Goal: Transaction & Acquisition: Purchase product/service

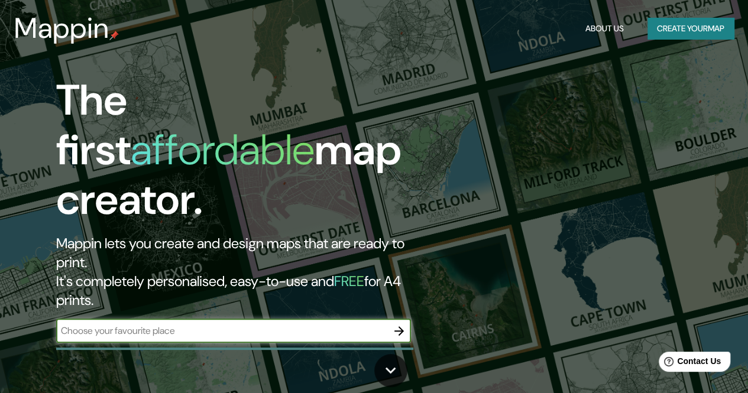
click at [164, 324] on input "text" at bounding box center [221, 331] width 331 height 14
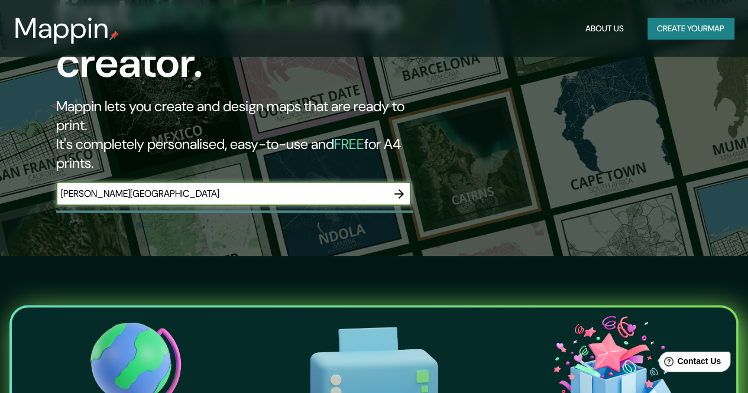
scroll to position [118, 0]
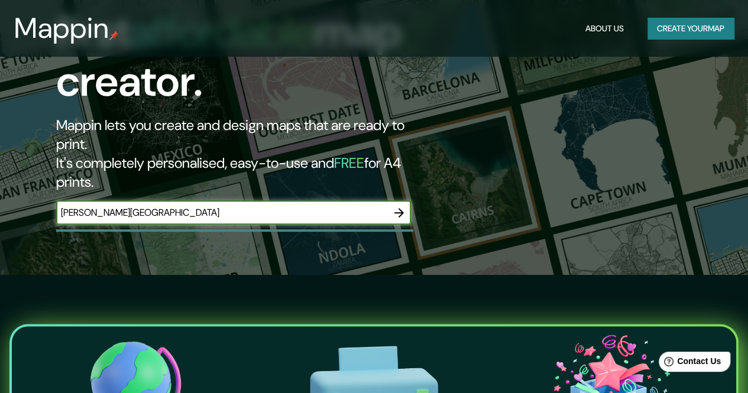
type input "[PERSON_NAME][GEOGRAPHIC_DATA]"
click at [401, 206] on icon "button" at bounding box center [399, 213] width 14 height 14
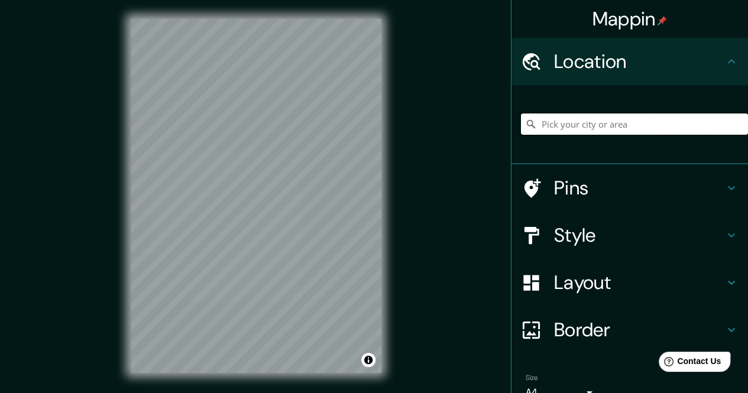
click at [568, 128] on input "Pick your city or area" at bounding box center [634, 124] width 227 height 21
click at [398, 169] on div "© Mapbox © OpenStreetMap Improve this map" at bounding box center [256, 196] width 289 height 392
click at [728, 188] on icon at bounding box center [731, 188] width 7 height 4
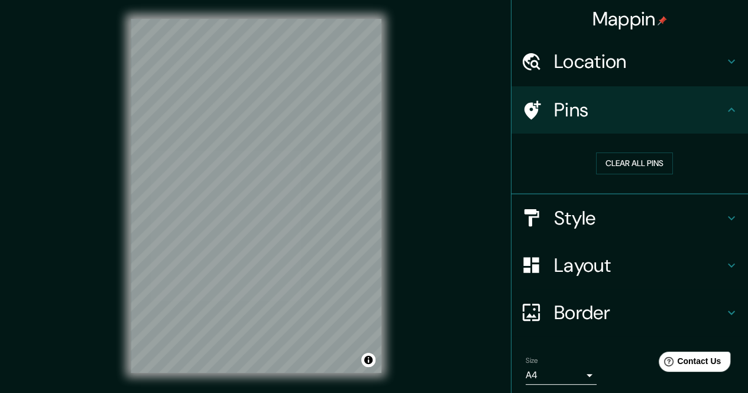
click at [417, 210] on div "Mappin Location Pins Clear all pins Style Layout Border Choose a border. Hint :…" at bounding box center [374, 205] width 748 height 411
click at [727, 312] on icon at bounding box center [732, 313] width 14 height 14
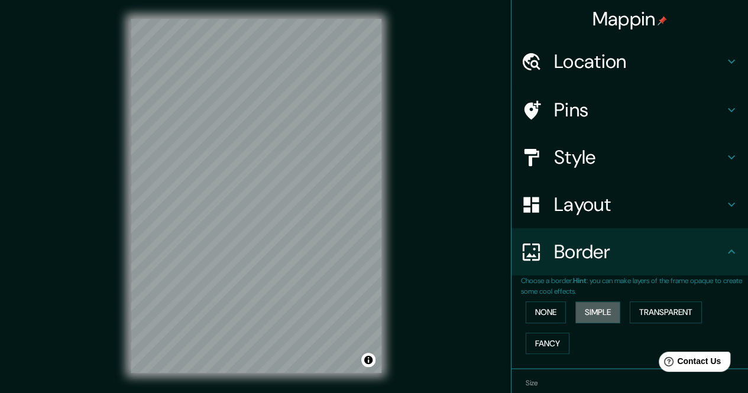
click at [596, 313] on button "Simple" at bounding box center [598, 313] width 45 height 22
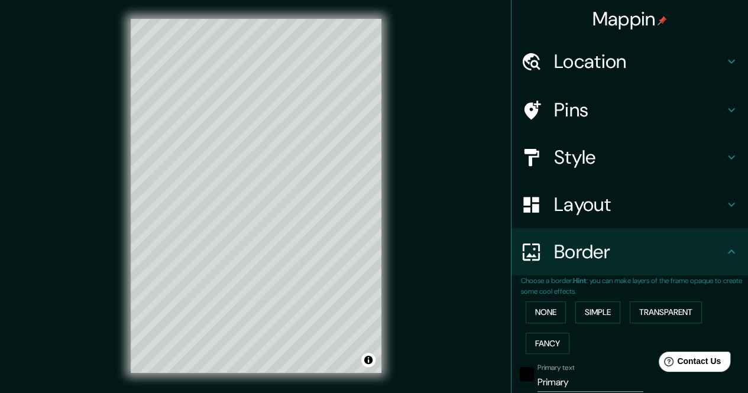
click at [538, 340] on button "Fancy" at bounding box center [548, 344] width 44 height 22
click at [574, 158] on h4 "Style" at bounding box center [639, 158] width 170 height 24
type input "170"
type input "34"
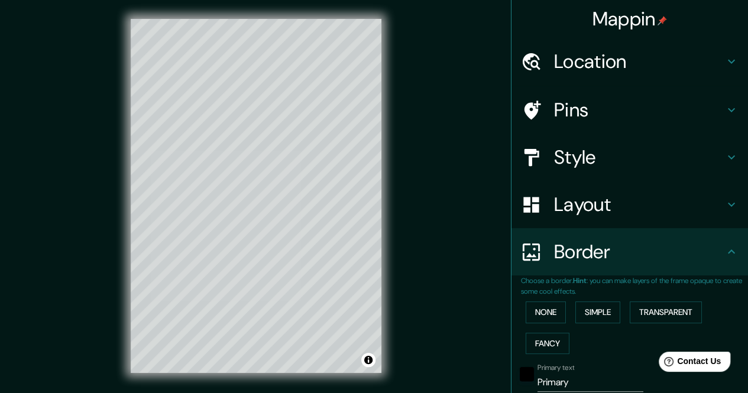
type input "17"
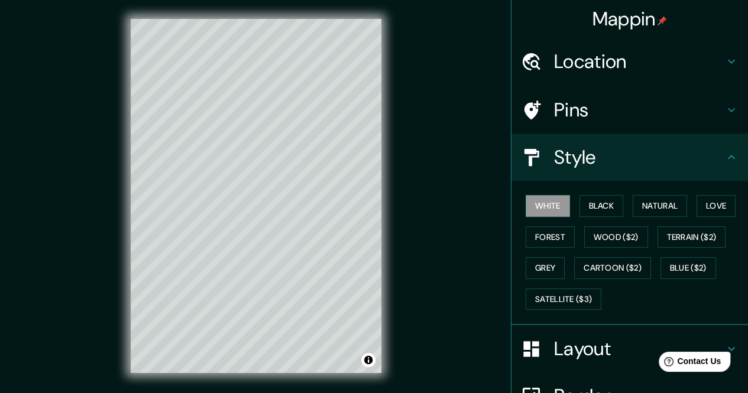
click at [641, 211] on button "Natural" at bounding box center [660, 206] width 54 height 22
click at [712, 207] on button "Love" at bounding box center [716, 206] width 39 height 22
click at [537, 242] on button "Forest" at bounding box center [550, 238] width 49 height 22
click at [600, 240] on button "Wood ($2)" at bounding box center [617, 238] width 64 height 22
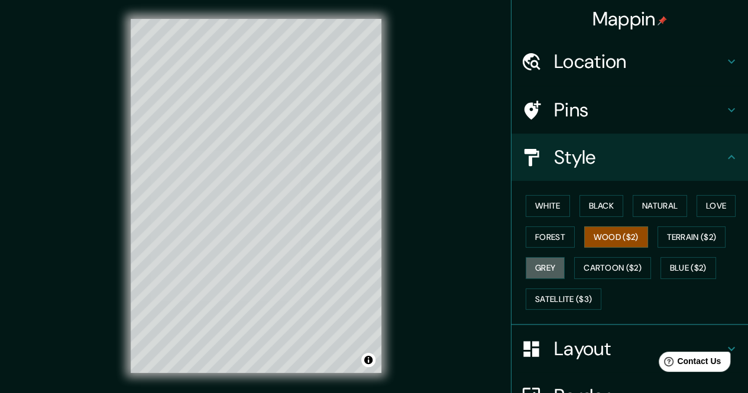
click at [536, 268] on button "Grey" at bounding box center [545, 268] width 39 height 22
click at [541, 205] on button "White" at bounding box center [548, 206] width 44 height 22
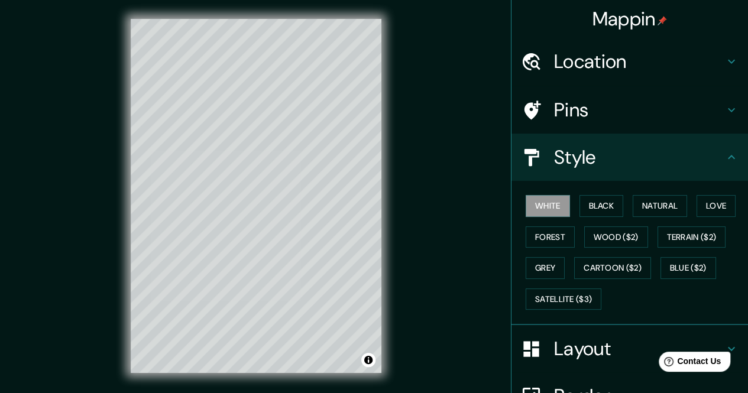
click at [593, 205] on button "Black" at bounding box center [602, 206] width 44 height 22
click at [653, 208] on button "Natural" at bounding box center [660, 206] width 54 height 22
click at [709, 209] on button "Love" at bounding box center [716, 206] width 39 height 22
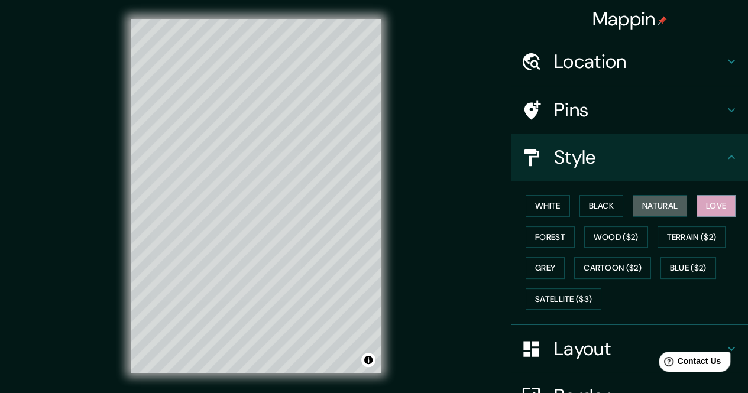
click at [663, 208] on button "Natural" at bounding box center [660, 206] width 54 height 22
click at [566, 112] on h4 "Pins" at bounding box center [639, 110] width 170 height 24
type input "170"
type input "34"
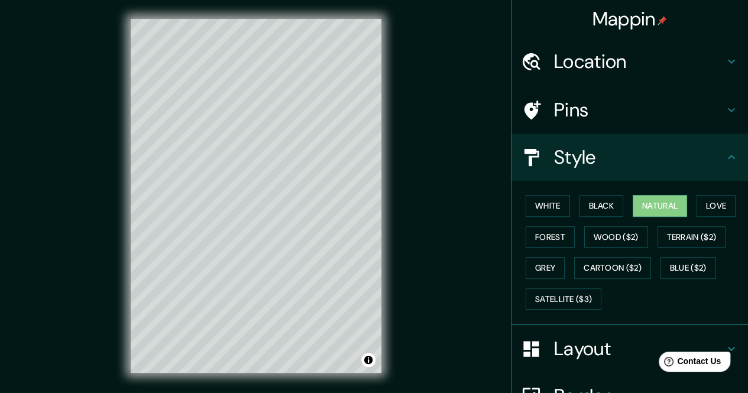
type input "17"
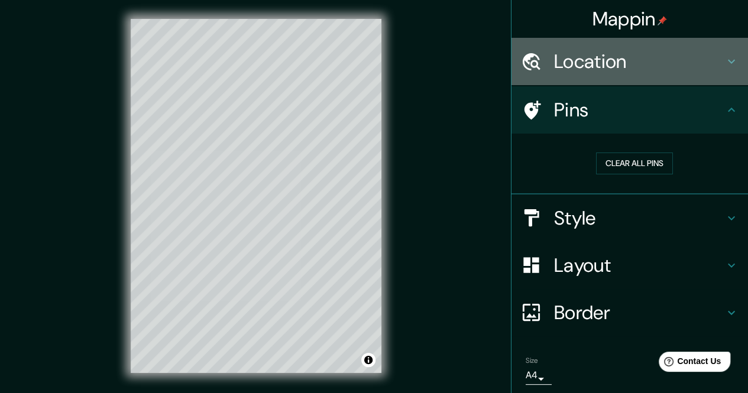
click at [563, 70] on h4 "Location" at bounding box center [639, 62] width 170 height 24
type input "170"
type input "34"
type input "17"
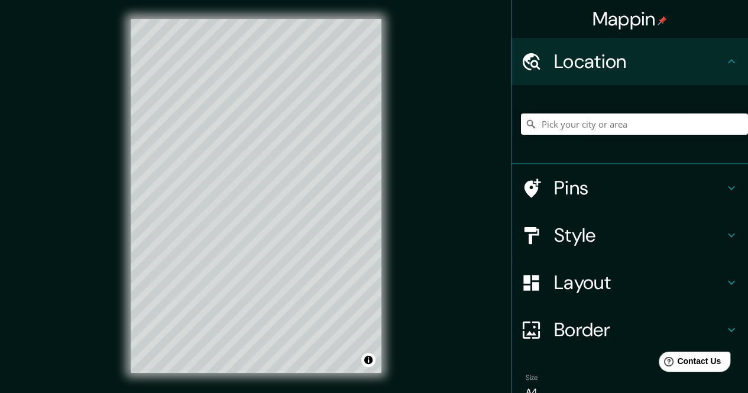
click at [563, 123] on input "Pick your city or area" at bounding box center [634, 124] width 227 height 21
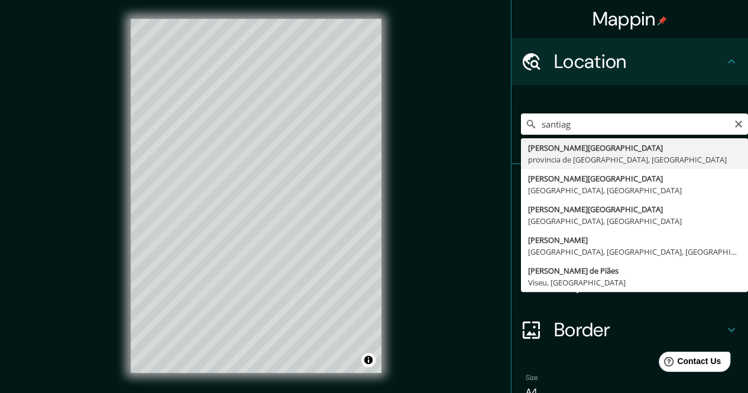
type input "[PERSON_NAME][GEOGRAPHIC_DATA], provincia de [GEOGRAPHIC_DATA], [GEOGRAPHIC_DAT…"
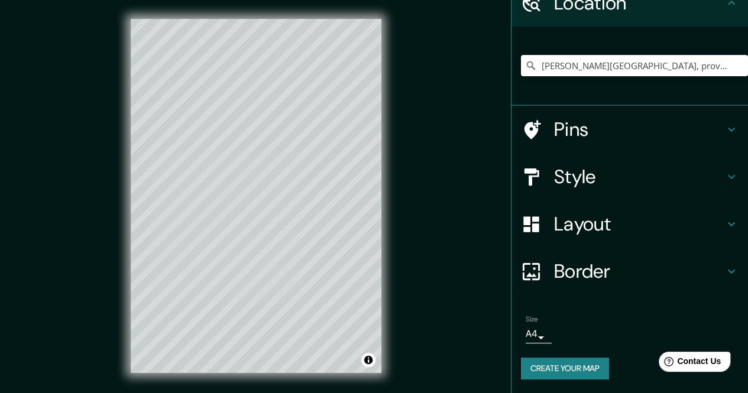
scroll to position [17, 0]
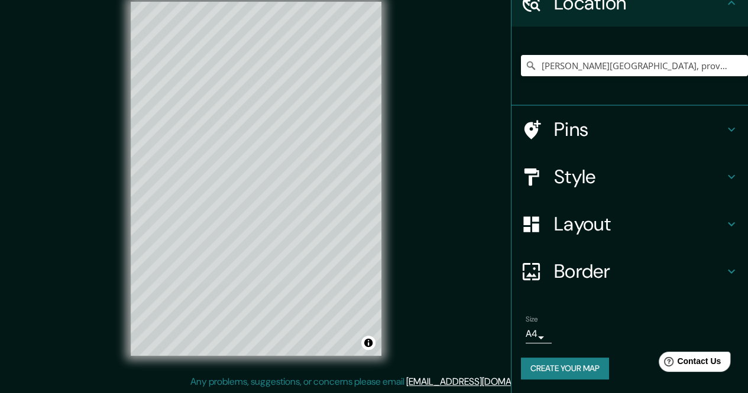
click at [533, 337] on body "Mappin Location [PERSON_NAME][GEOGRAPHIC_DATA], provincia de [GEOGRAPHIC_DATA],…" at bounding box center [374, 179] width 748 height 393
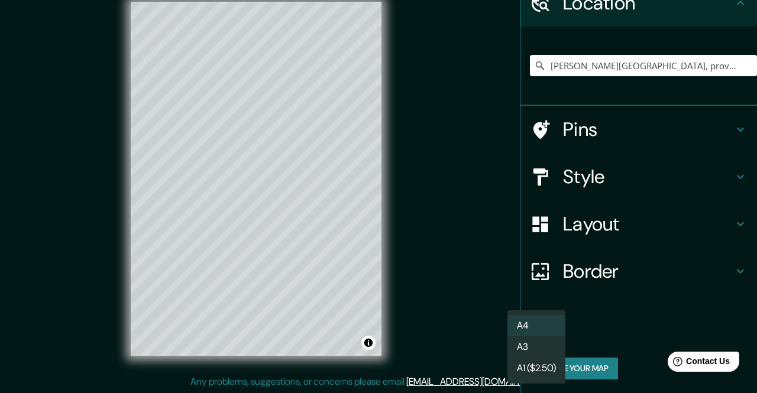
click at [537, 335] on li "A4" at bounding box center [537, 325] width 58 height 21
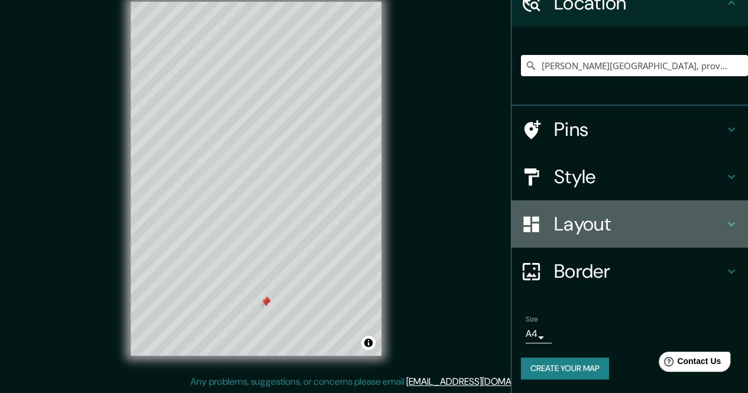
click at [585, 222] on h4 "Layout" at bounding box center [639, 224] width 170 height 24
type input "170"
type input "34"
type input "17"
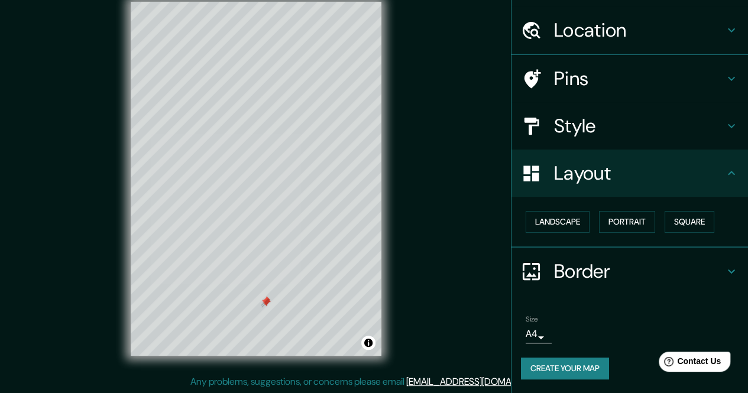
scroll to position [31, 0]
click at [575, 272] on h4 "Border" at bounding box center [639, 273] width 170 height 24
type input "170"
type input "34"
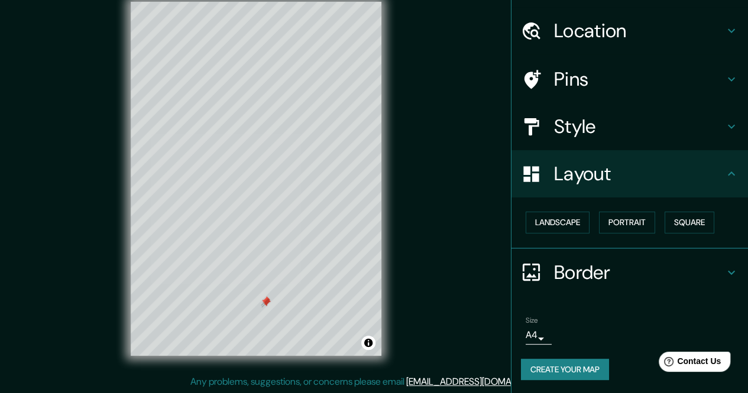
type input "17"
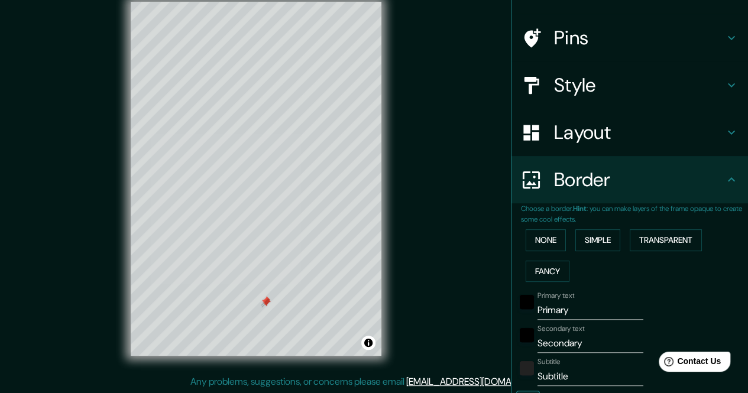
scroll to position [90, 0]
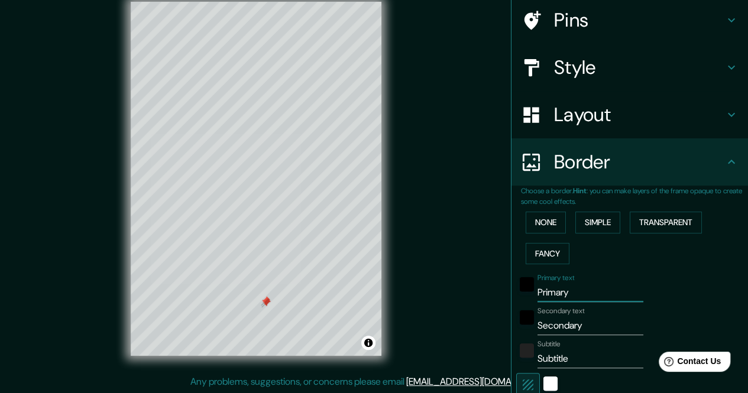
click at [549, 291] on input "Primary" at bounding box center [591, 292] width 106 height 19
type input "s"
type input "170"
type input "34"
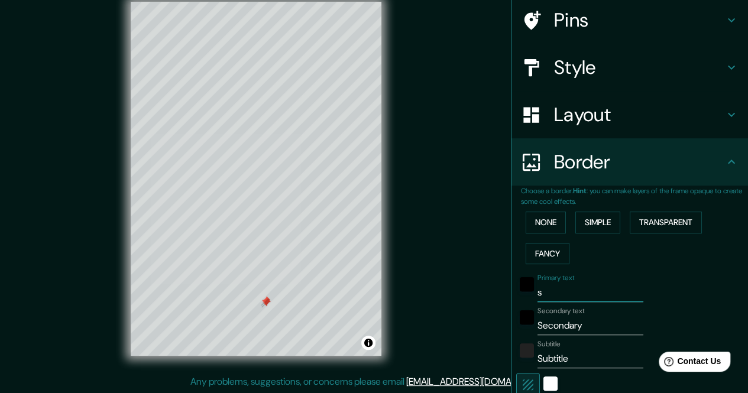
type input "34"
type input "17"
type input "san"
type input "170"
type input "34"
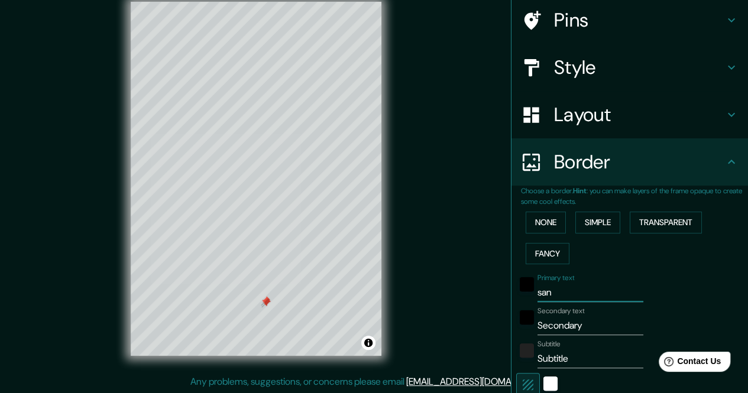
type input "34"
type input "17"
type input "sant"
type input "170"
type input "34"
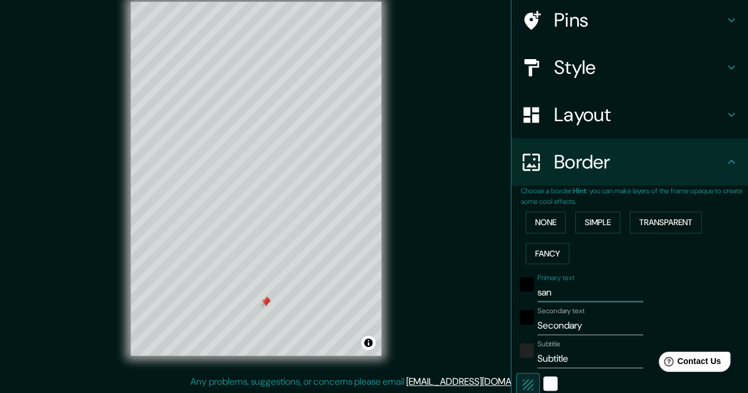
type input "34"
type input "17"
type input "santi"
type input "170"
type input "34"
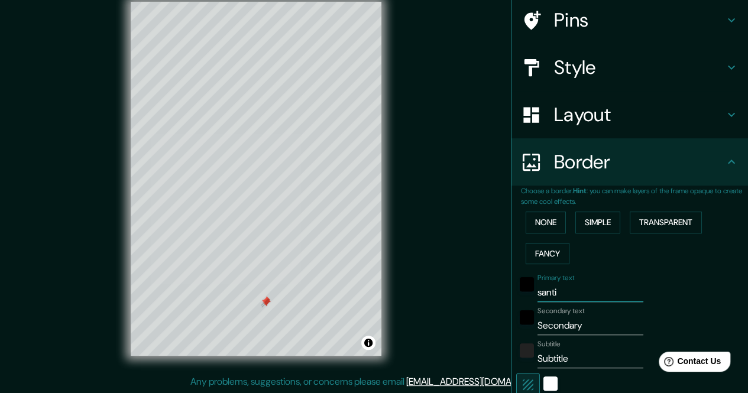
type input "34"
type input "17"
type input "santia"
type input "170"
type input "34"
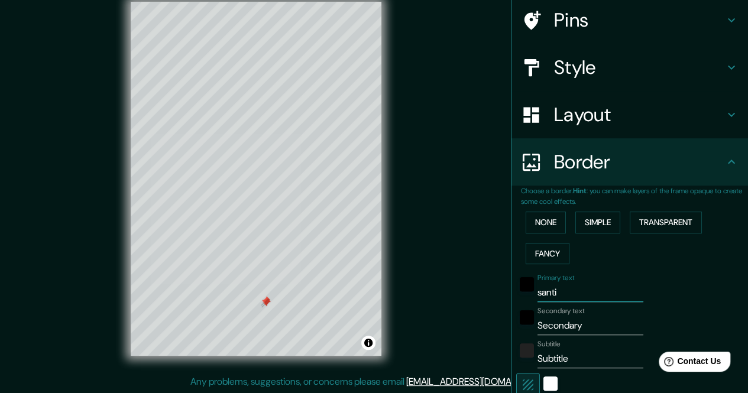
type input "34"
type input "17"
type input "santiag"
type input "170"
type input "34"
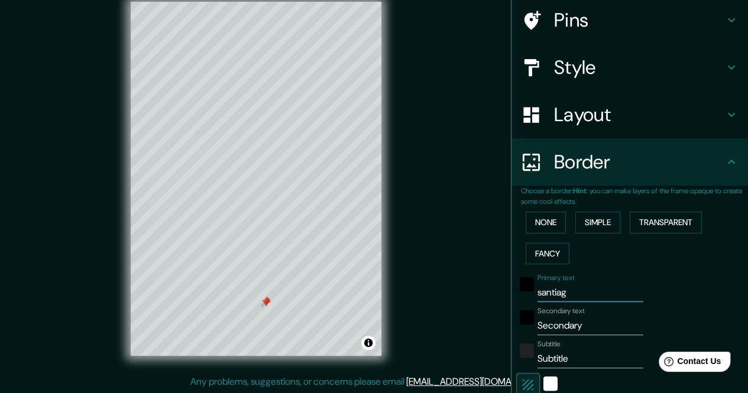
type input "34"
type input "17"
type input "santiago"
type input "170"
type input "34"
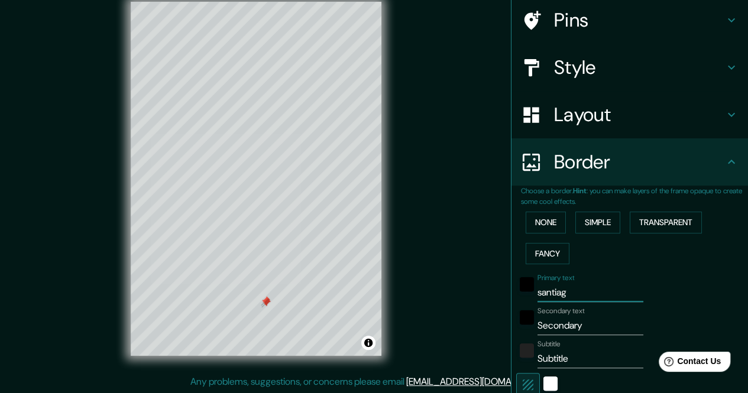
type input "34"
type input "17"
type input "santiago"
